Goal: Information Seeking & Learning: Learn about a topic

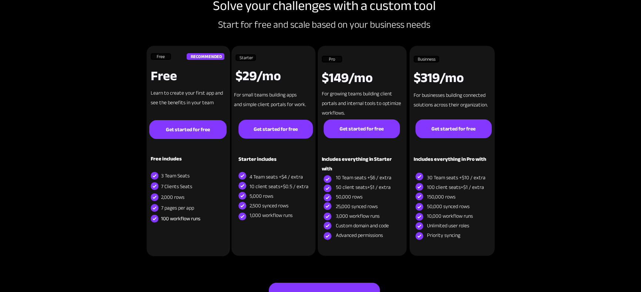
scroll to position [2873, 0]
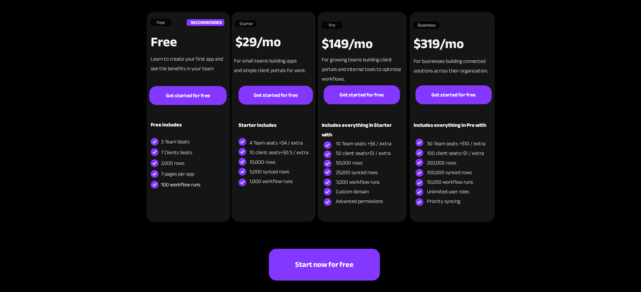
scroll to position [3299, 0]
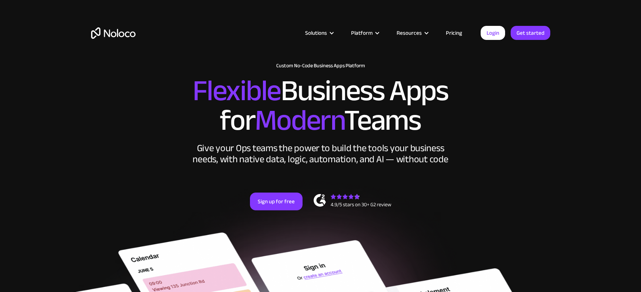
click at [459, 31] on link "Pricing" at bounding box center [453, 33] width 35 height 10
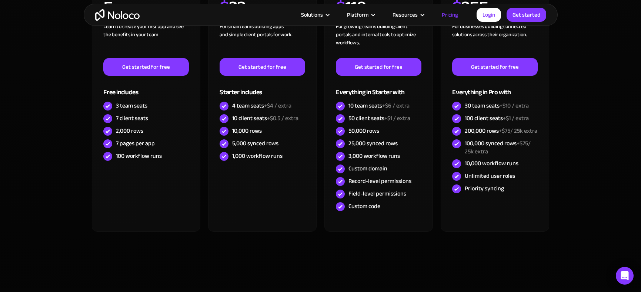
scroll to position [269, 0]
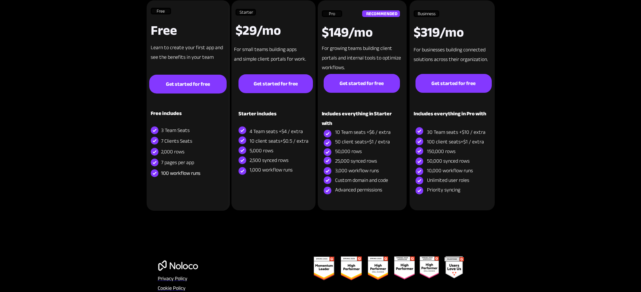
scroll to position [1787, 0]
